Goal: Transaction & Acquisition: Purchase product/service

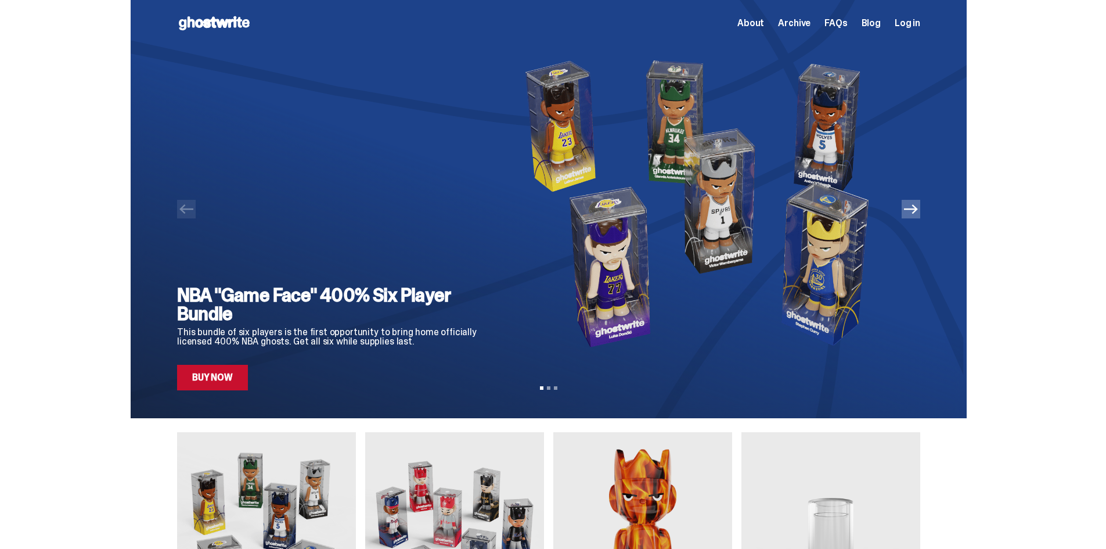
click at [303, 402] on div at bounding box center [549, 209] width 836 height 418
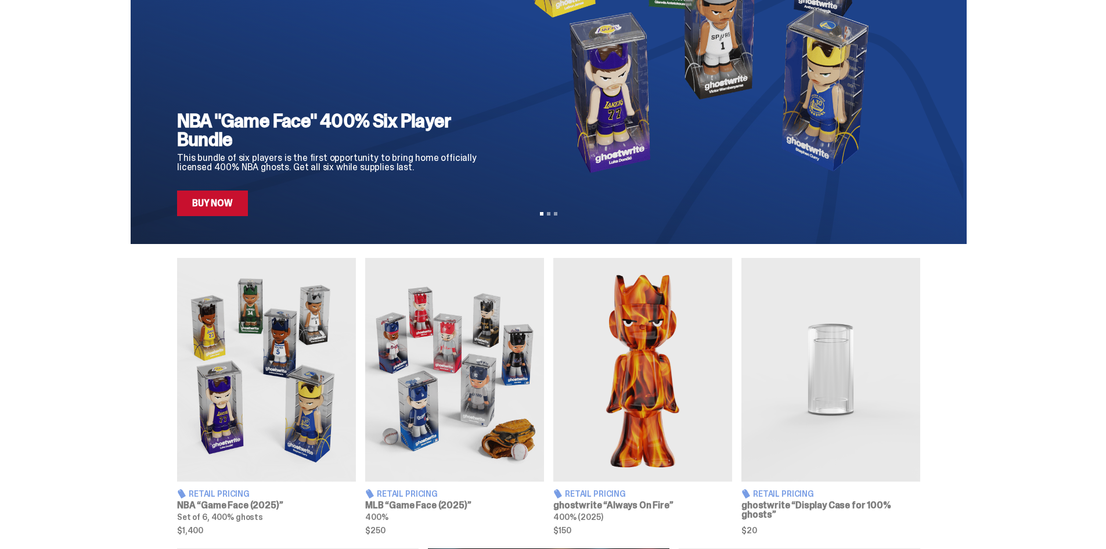
drag, startPoint x: 492, startPoint y: 393, endPoint x: 484, endPoint y: 390, distance: 8.6
click at [493, 392] on img at bounding box center [454, 369] width 179 height 223
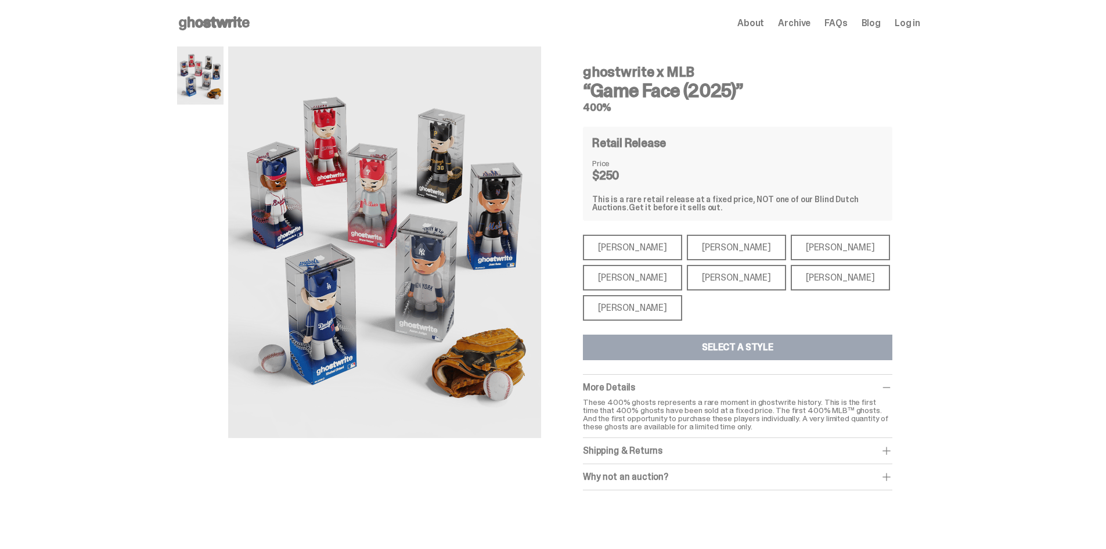
click at [687, 253] on div "[PERSON_NAME]" at bounding box center [736, 248] width 99 height 26
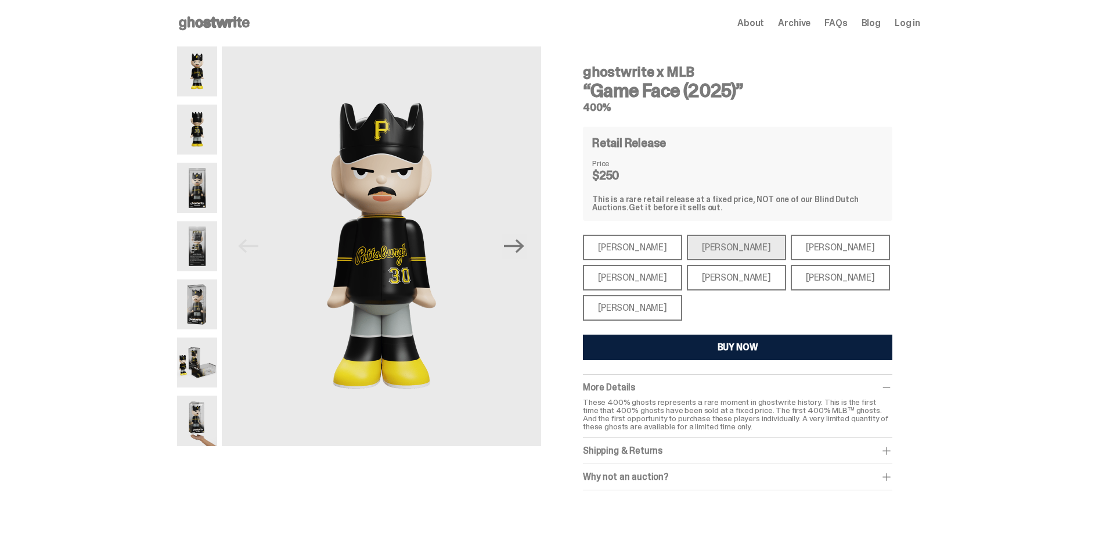
click at [643, 248] on div "[PERSON_NAME]" at bounding box center [632, 248] width 99 height 26
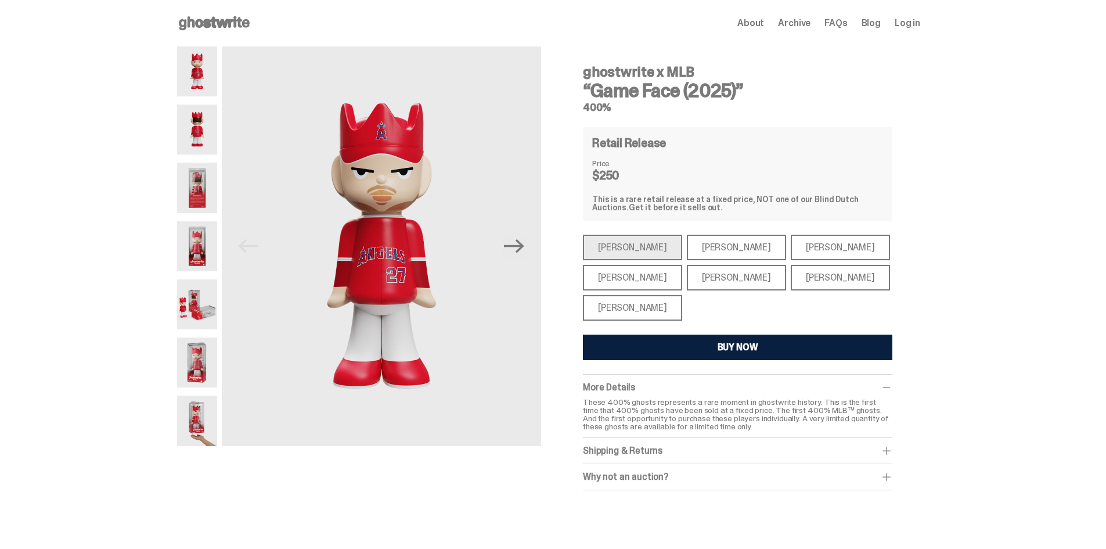
click at [803, 257] on div "[PERSON_NAME]" at bounding box center [840, 248] width 99 height 26
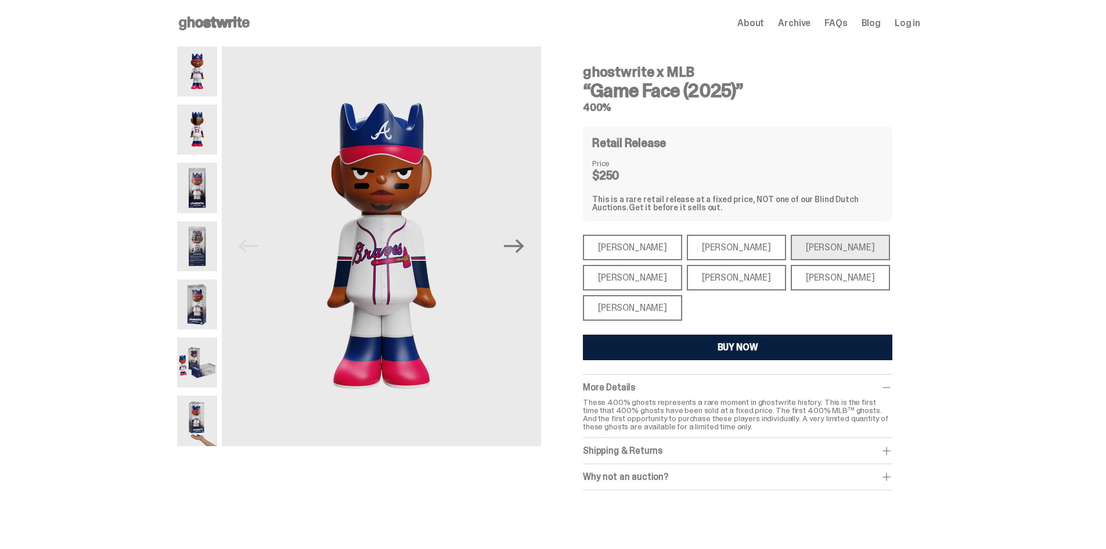
click at [791, 271] on div "[PERSON_NAME]" at bounding box center [840, 278] width 99 height 26
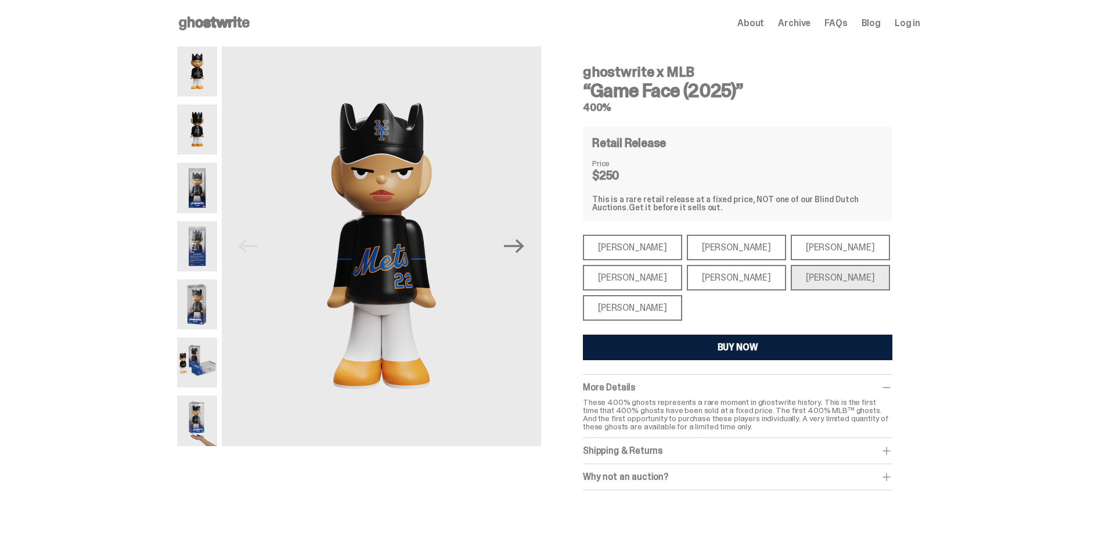
click at [729, 277] on div "[PERSON_NAME]" at bounding box center [736, 278] width 99 height 26
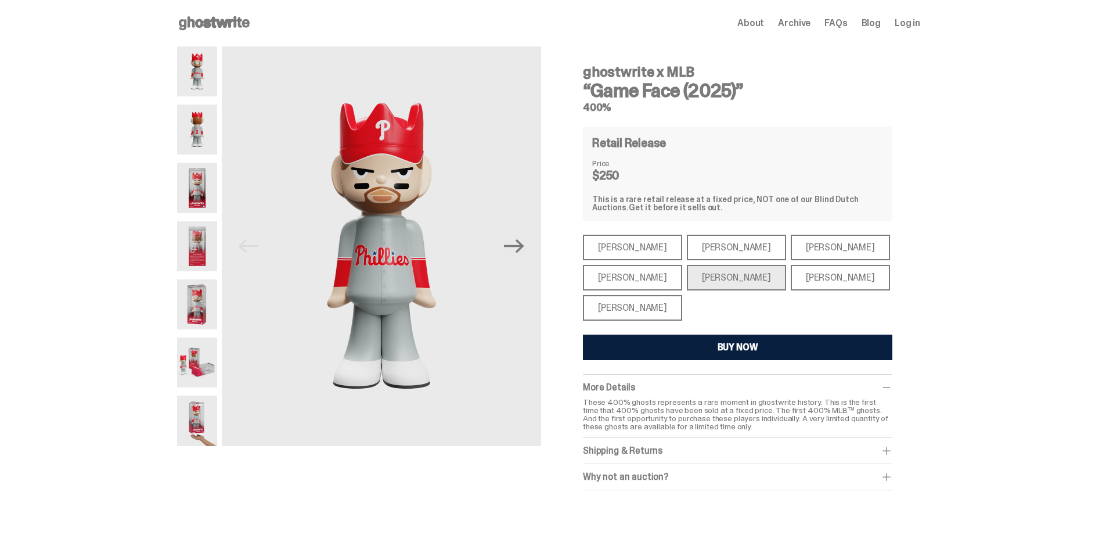
click at [613, 279] on div "[PERSON_NAME]" at bounding box center [632, 278] width 99 height 26
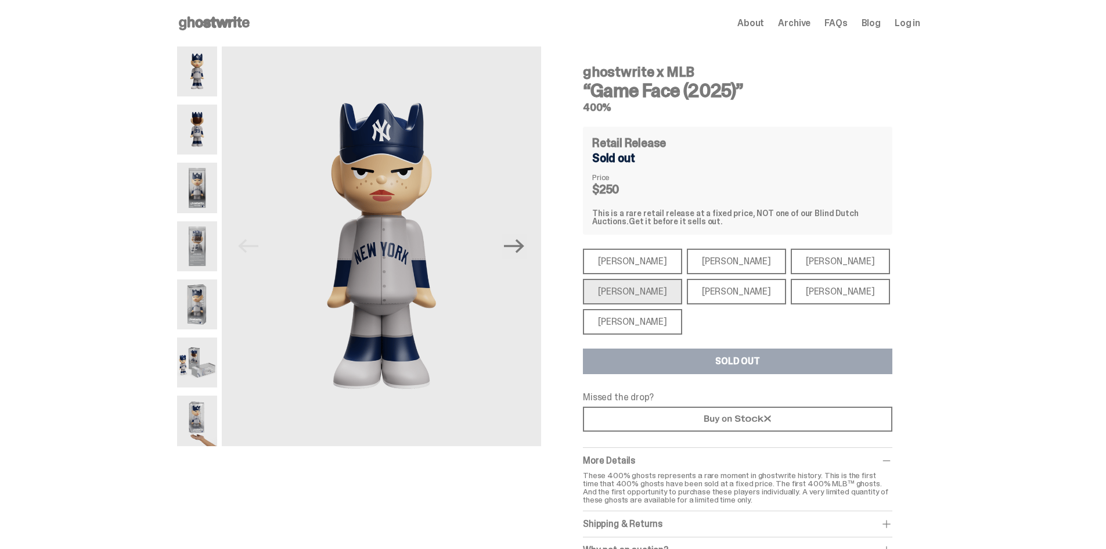
click at [631, 322] on div "[PERSON_NAME]" at bounding box center [632, 322] width 99 height 26
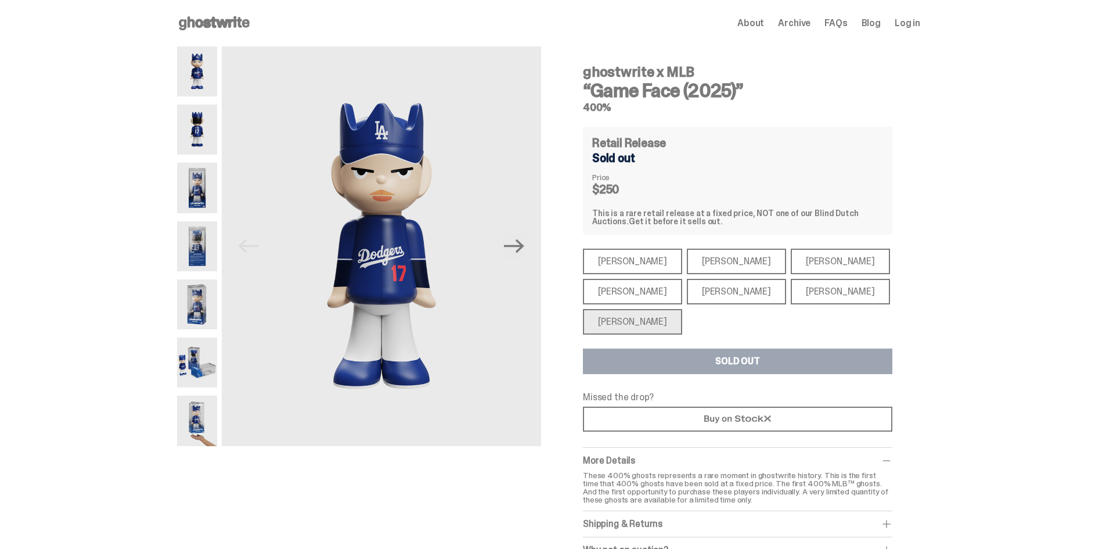
click at [650, 272] on div "[PERSON_NAME]" at bounding box center [632, 261] width 99 height 26
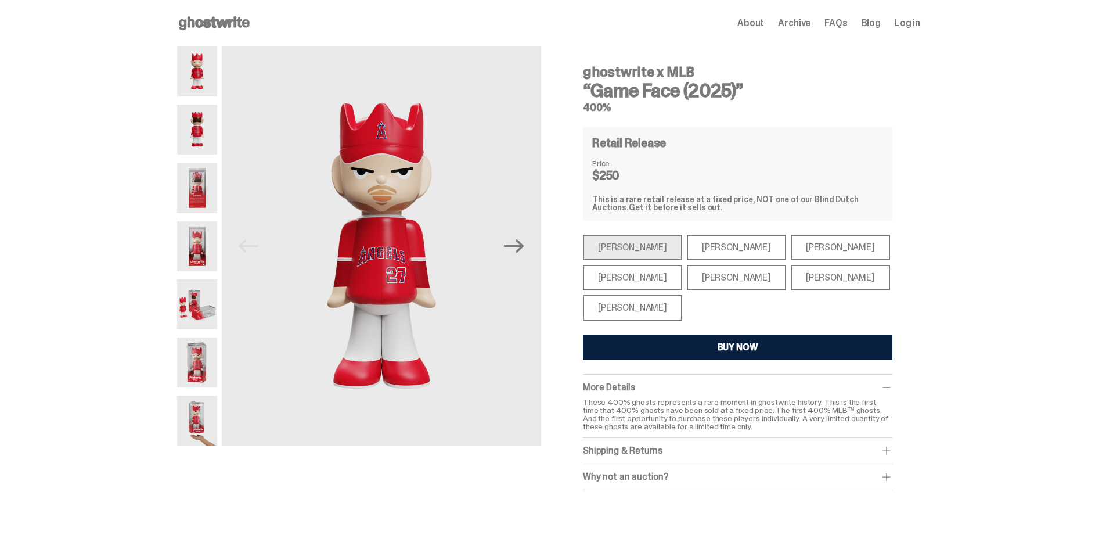
click at [687, 246] on div "[PERSON_NAME]" at bounding box center [736, 248] width 99 height 26
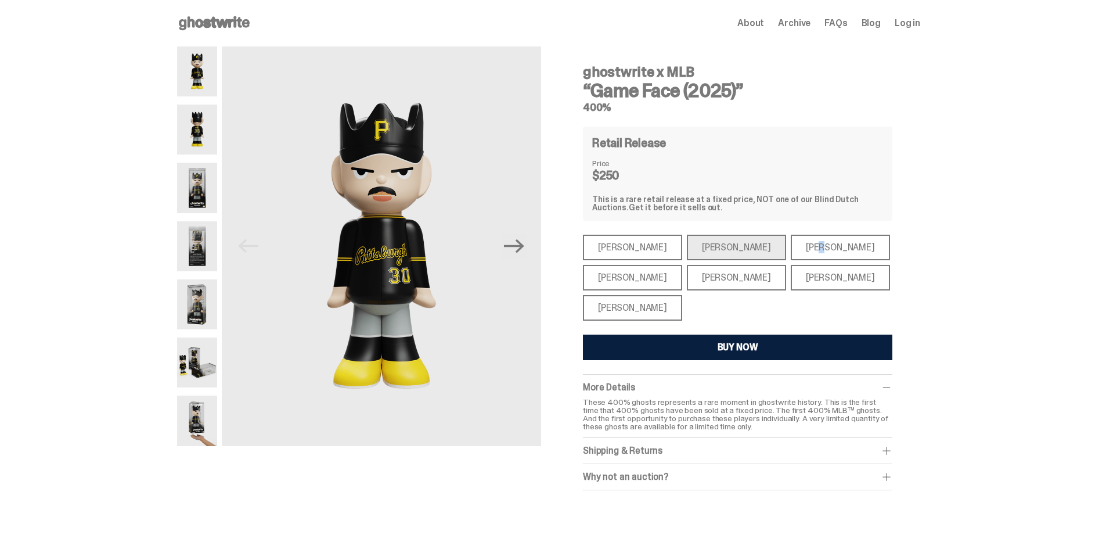
click at [791, 244] on div "[PERSON_NAME]" at bounding box center [840, 248] width 99 height 26
click at [791, 252] on div "[PERSON_NAME]" at bounding box center [840, 248] width 99 height 26
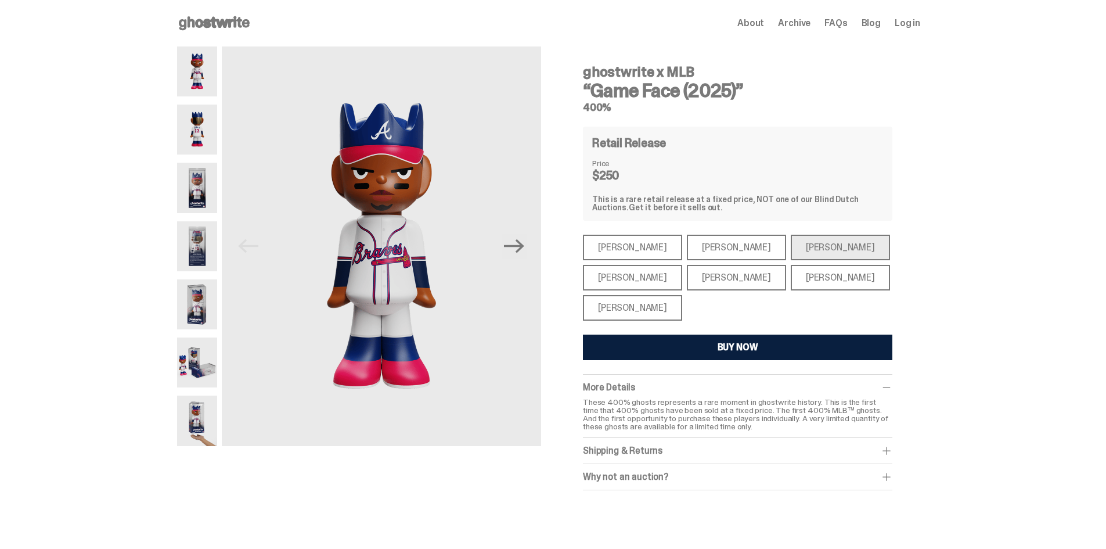
click at [633, 305] on div "[PERSON_NAME]" at bounding box center [632, 308] width 99 height 26
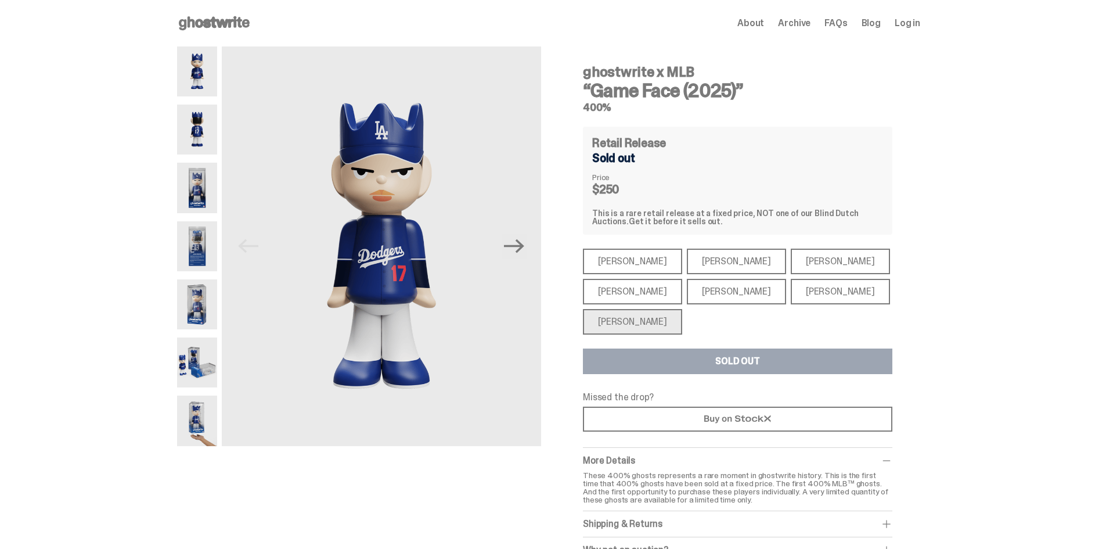
click at [634, 287] on div "[PERSON_NAME]" at bounding box center [632, 292] width 99 height 26
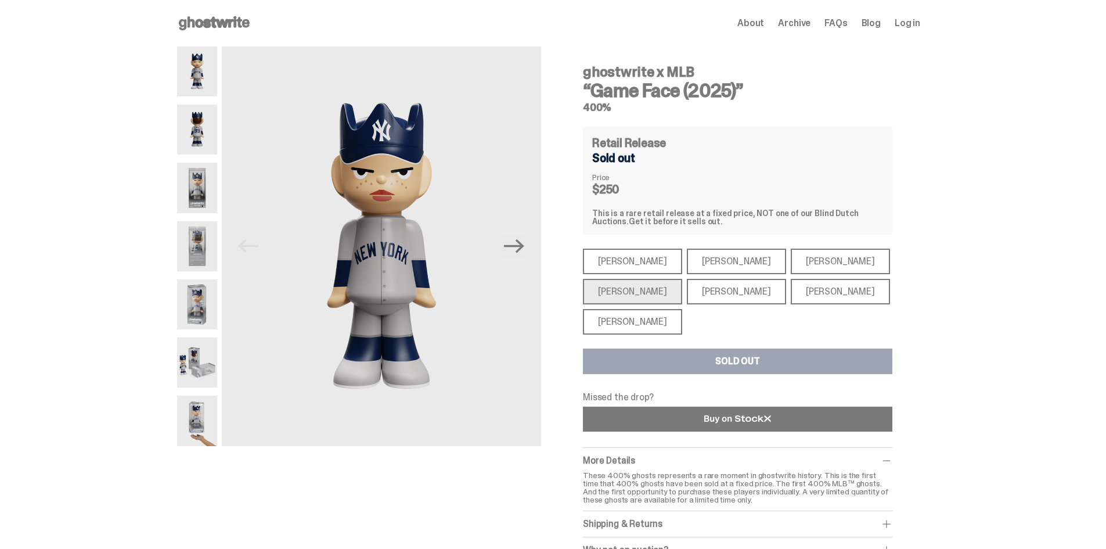
click at [652, 417] on link at bounding box center [737, 418] width 309 height 25
